Goal: Information Seeking & Learning: Find specific fact

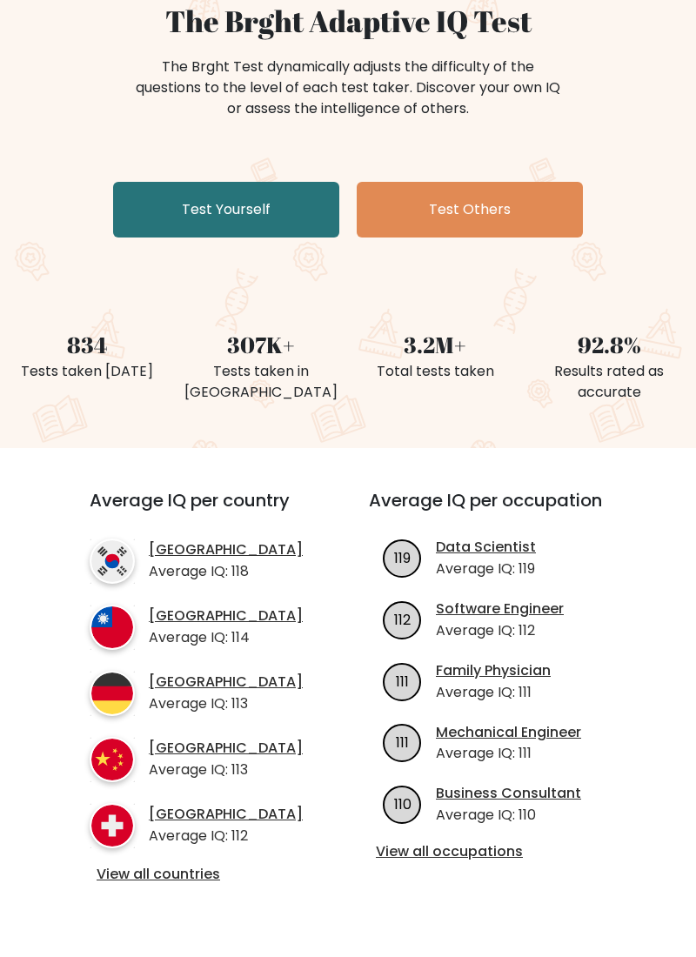
scroll to position [189, 0]
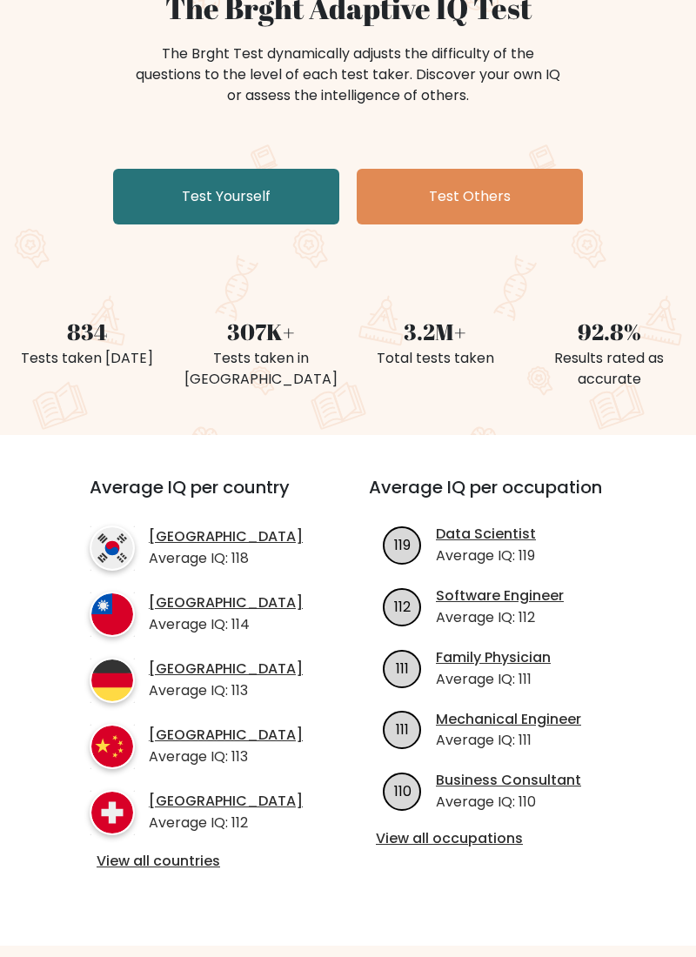
click at [190, 195] on link "Test Yourself" at bounding box center [226, 197] width 226 height 56
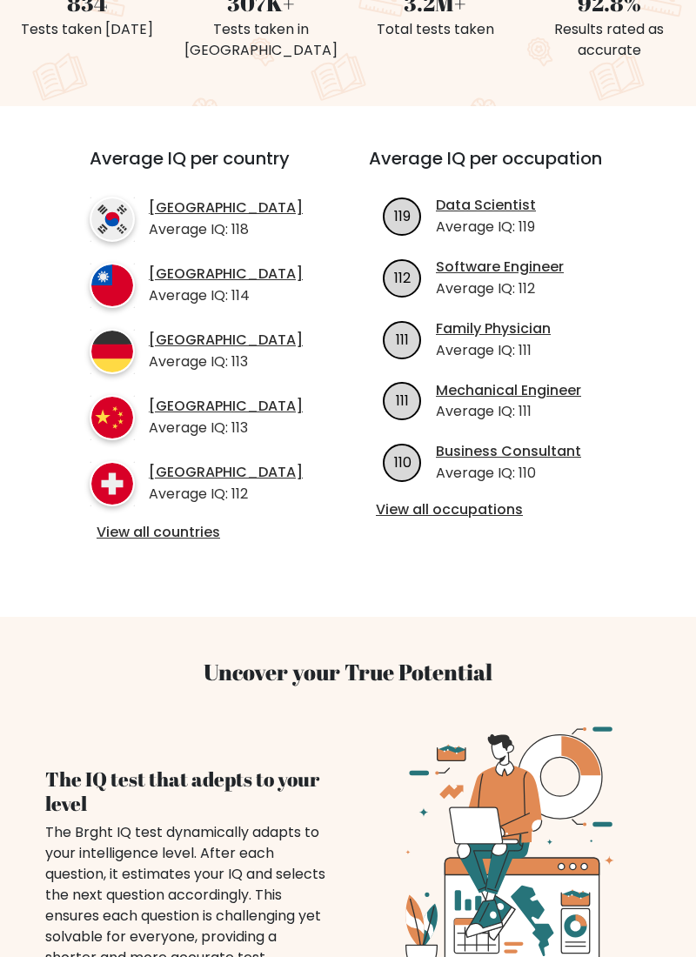
scroll to position [519, 0]
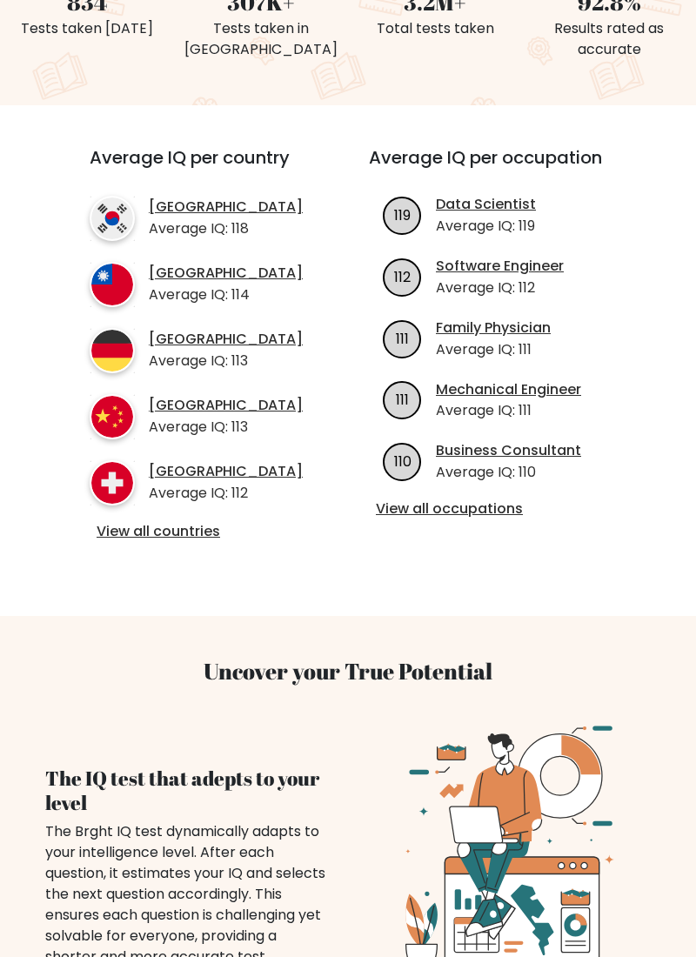
click at [139, 549] on div "Average IQ per country South Korea Average IQ: 118 Taiwan Average IQ: 114 Germa…" at bounding box center [348, 360] width 600 height 427
click at [131, 527] on link "View all countries" at bounding box center [198, 532] width 203 height 18
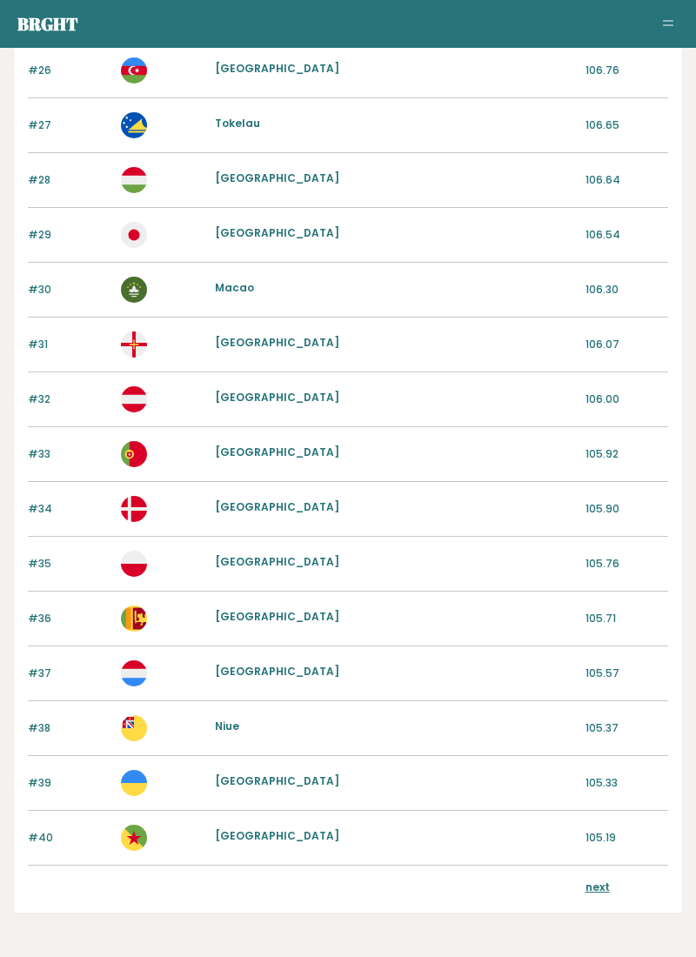
click at [607, 880] on link "next" at bounding box center [598, 887] width 24 height 15
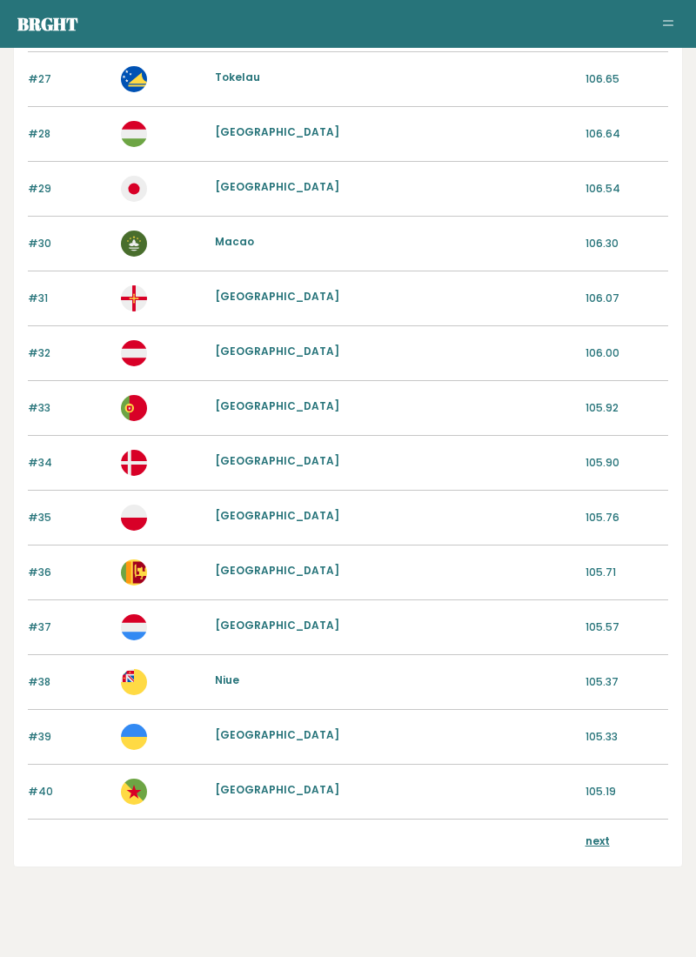
scroll to position [1585, 0]
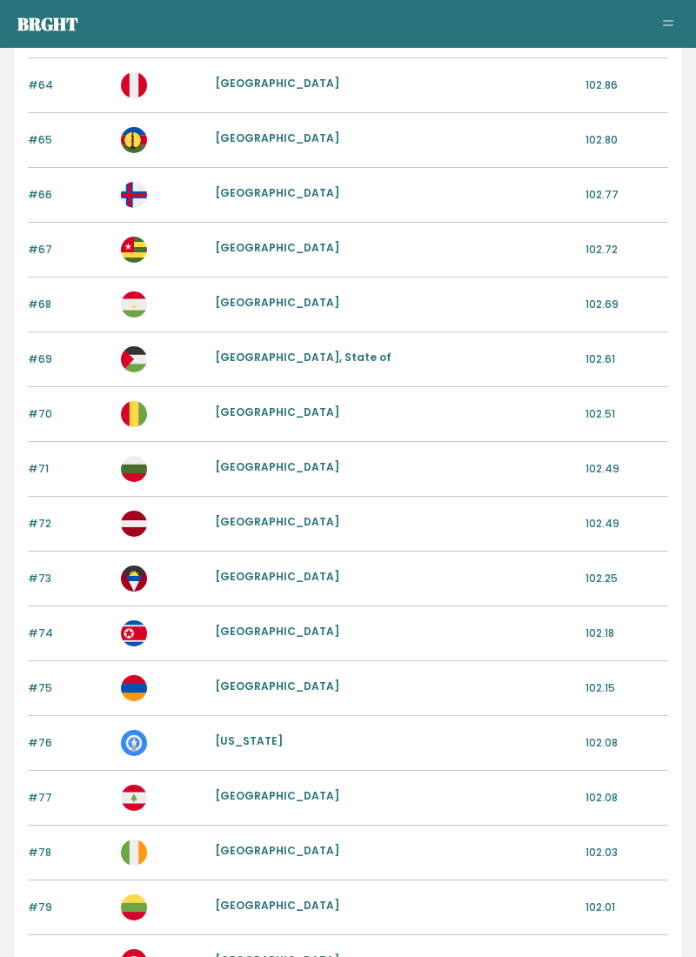
scroll to position [1590, 0]
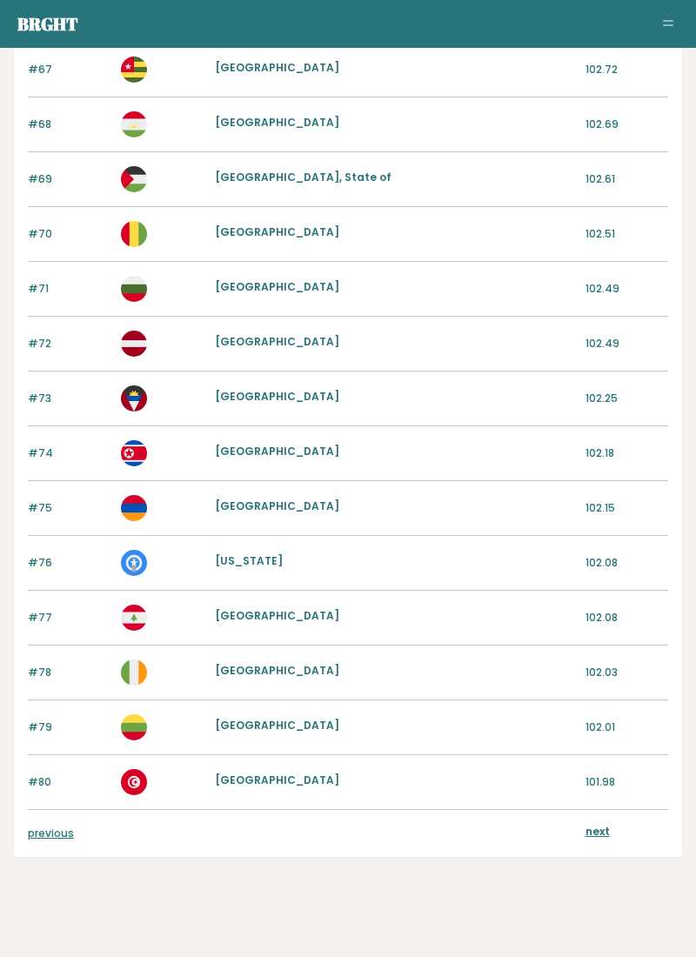
click at [600, 824] on link "next" at bounding box center [598, 831] width 24 height 15
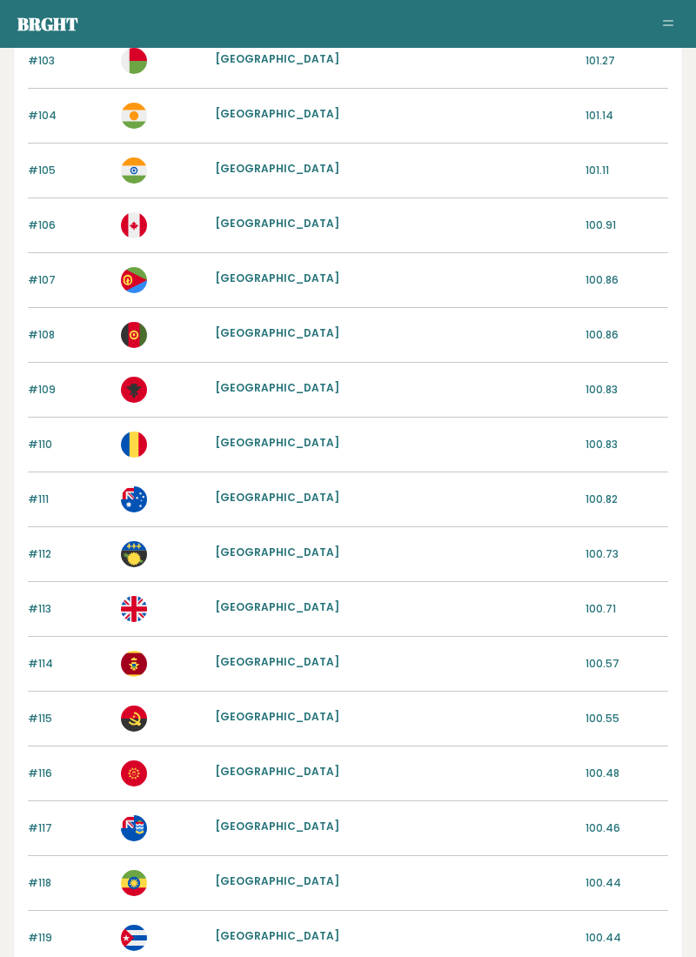
scroll to position [1534, 0]
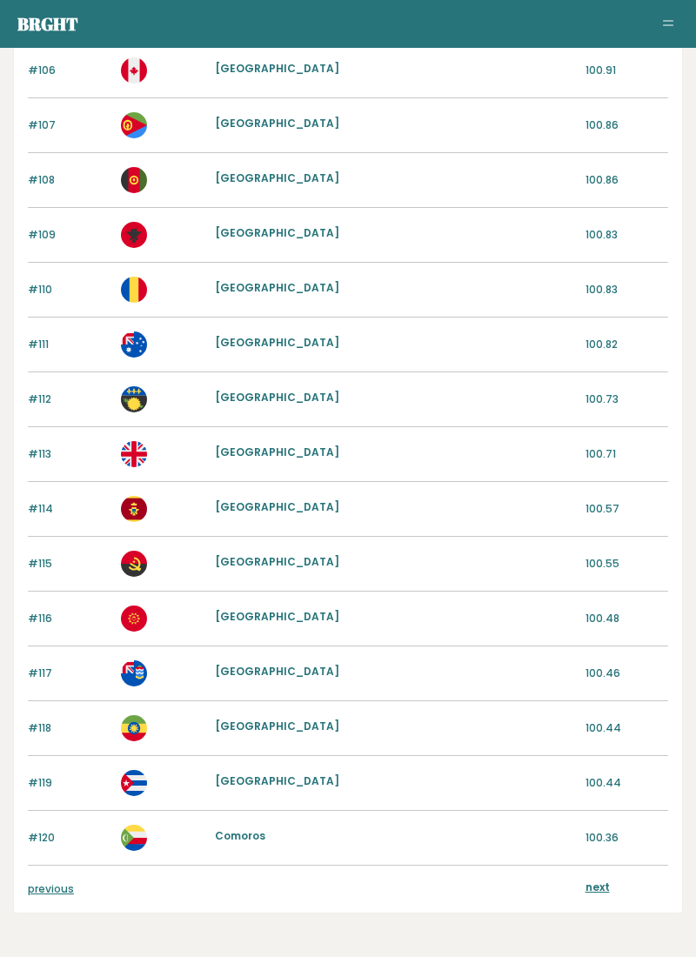
click at [596, 880] on link "next" at bounding box center [598, 887] width 24 height 15
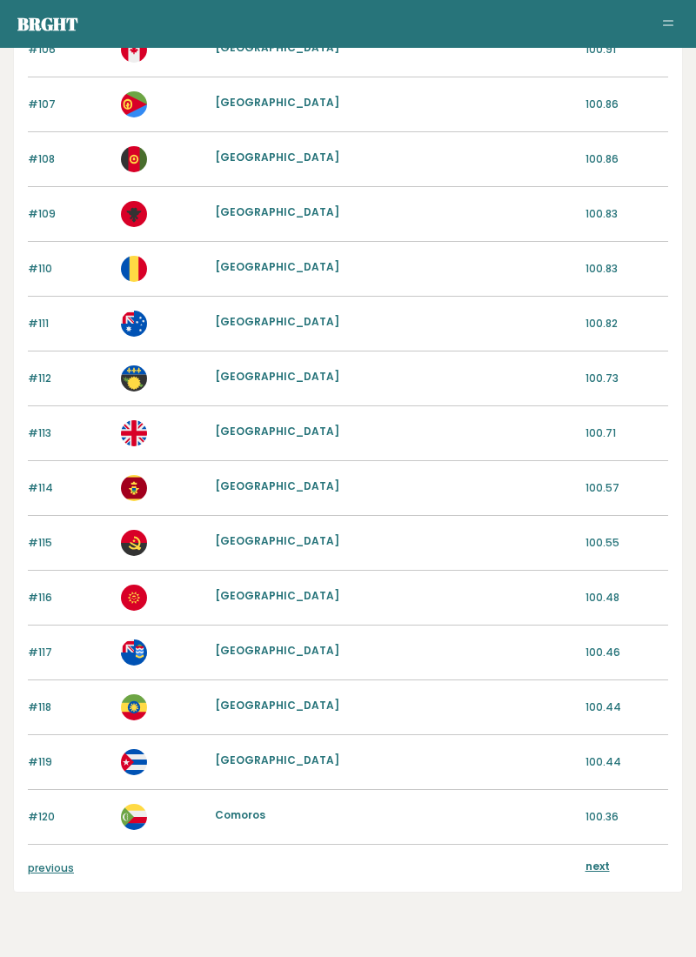
scroll to position [1585, 0]
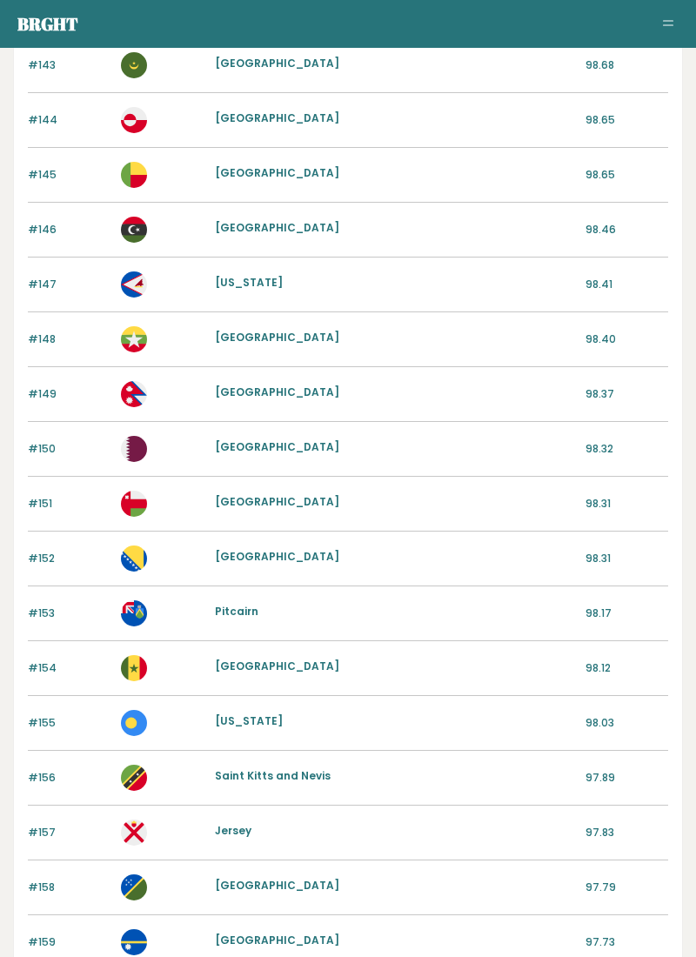
scroll to position [1534, 0]
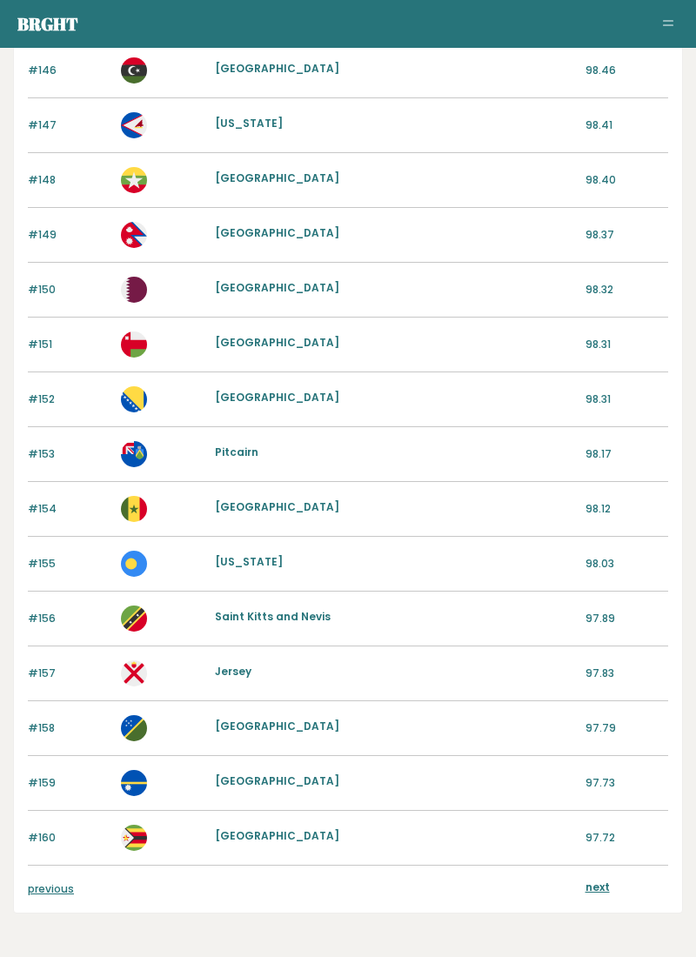
click at [602, 895] on div "previous next" at bounding box center [348, 889] width 640 height 47
click at [593, 880] on link "next" at bounding box center [598, 887] width 24 height 15
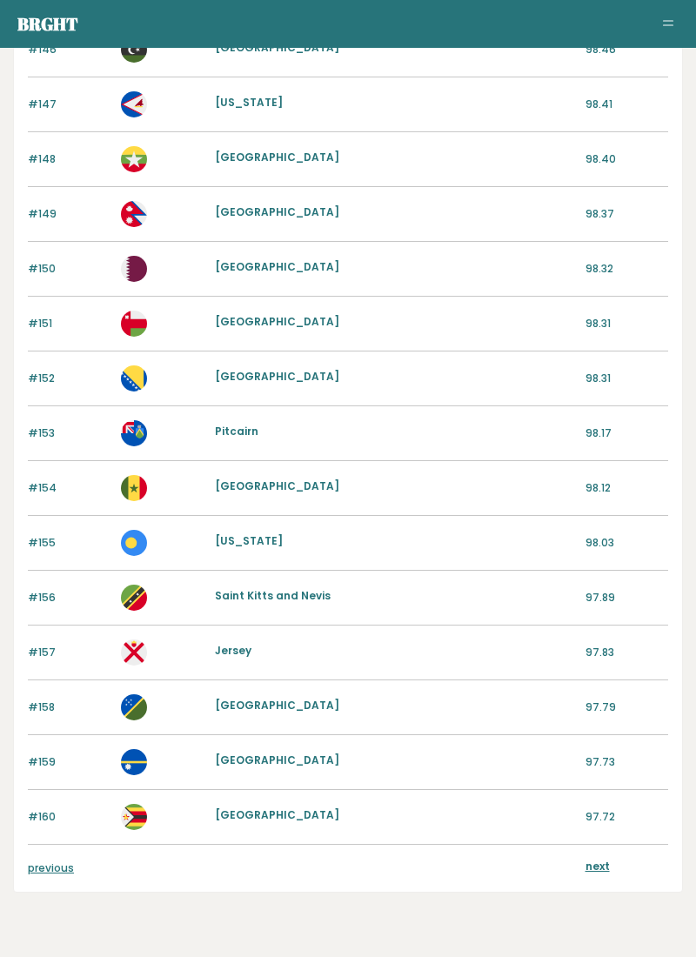
scroll to position [1584, 0]
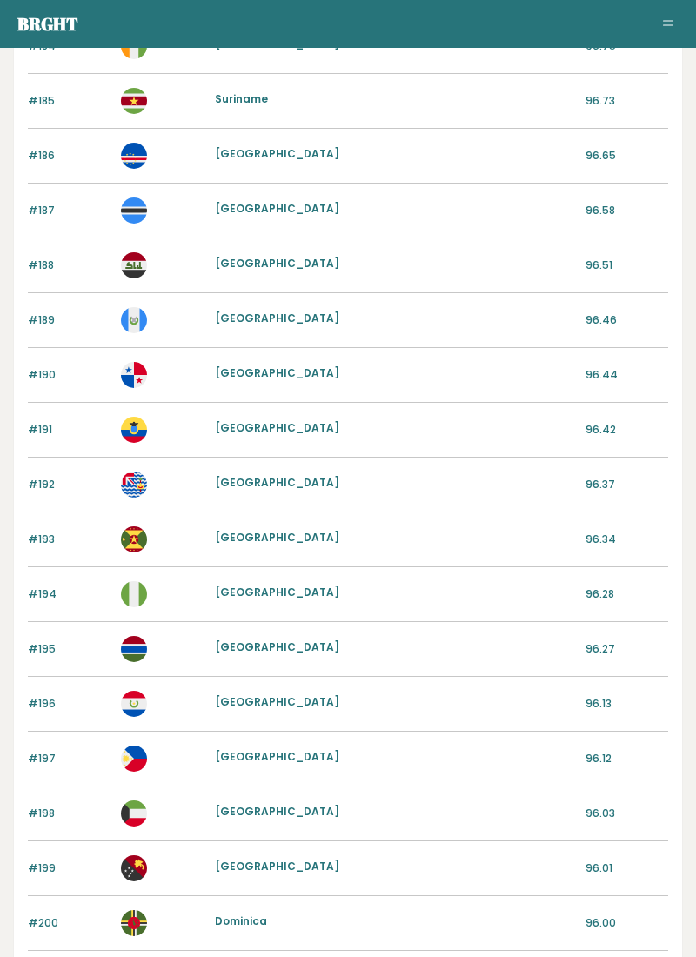
scroll to position [1534, 0]
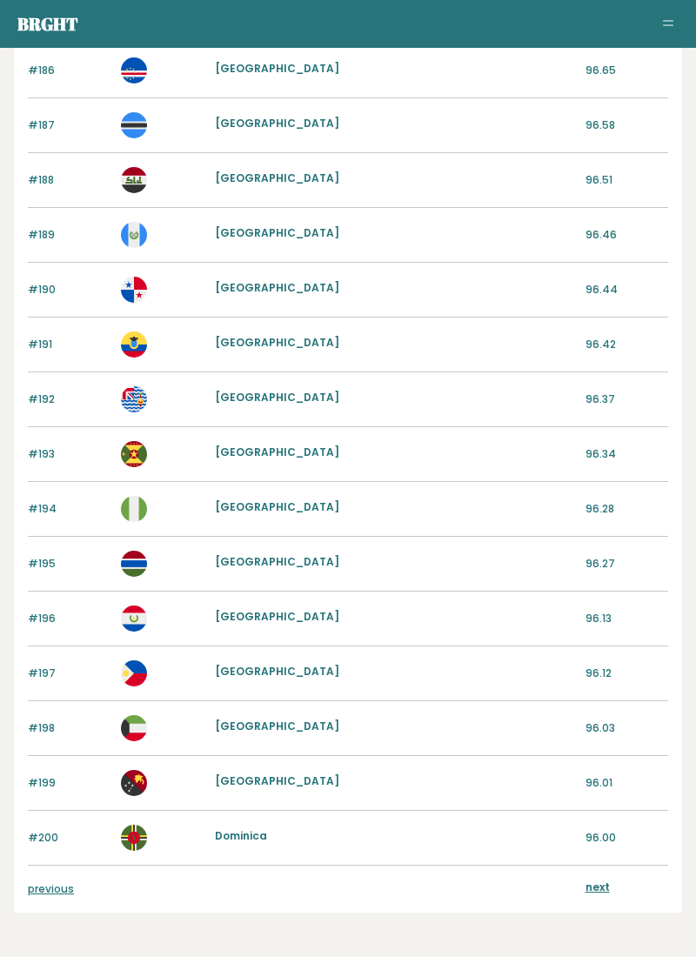
click at [599, 882] on link "next" at bounding box center [598, 887] width 24 height 15
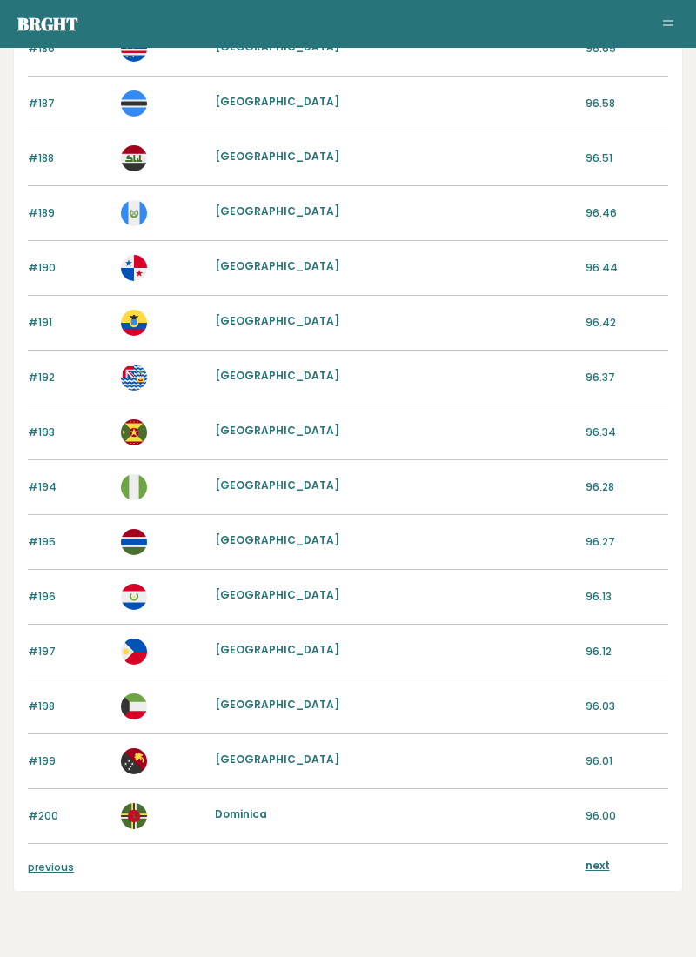
scroll to position [1584, 0]
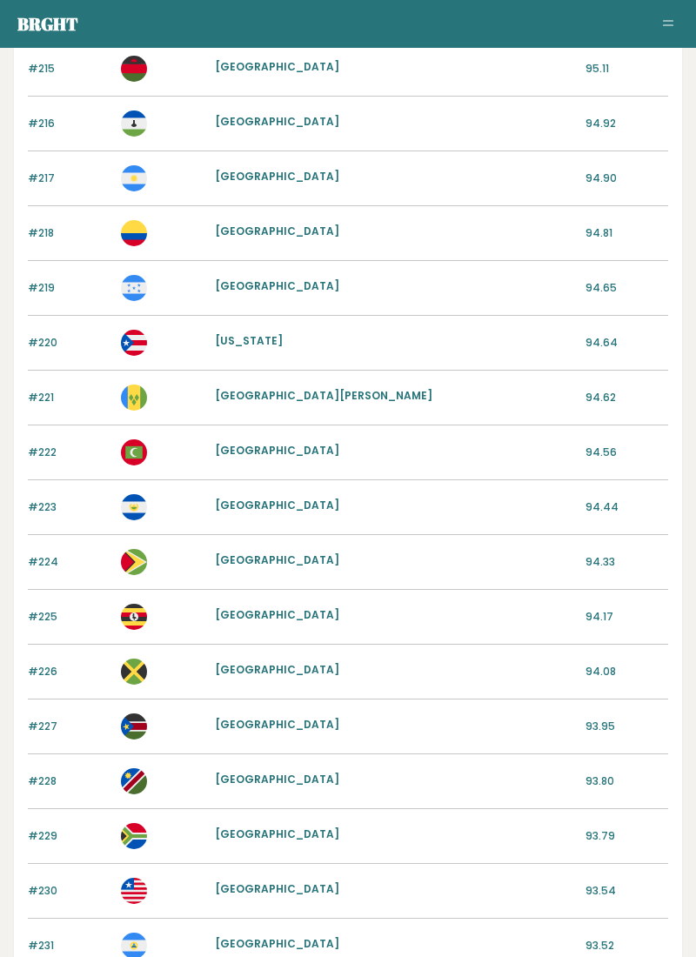
scroll to position [1203, 0]
